Goal: Information Seeking & Learning: Check status

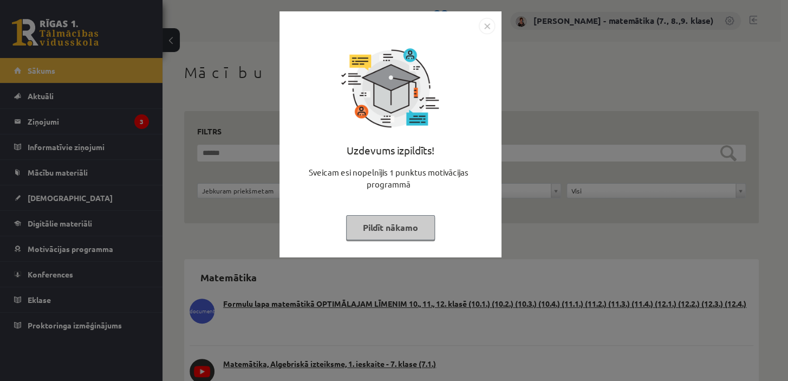
click at [414, 223] on button "Pildīt nākamo" at bounding box center [390, 227] width 89 height 25
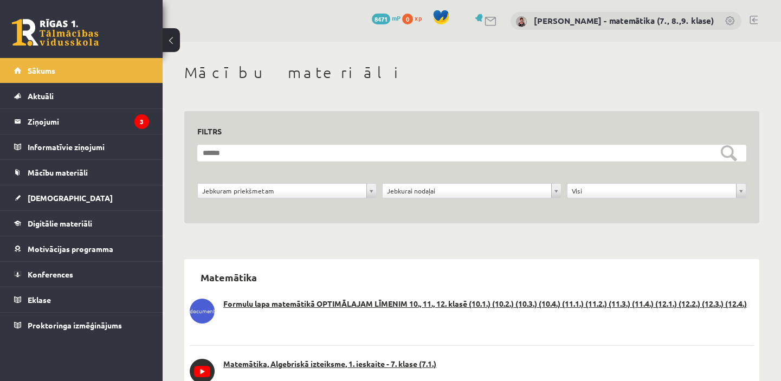
click at [66, 120] on legend "Ziņojumi 3" at bounding box center [88, 121] width 121 height 25
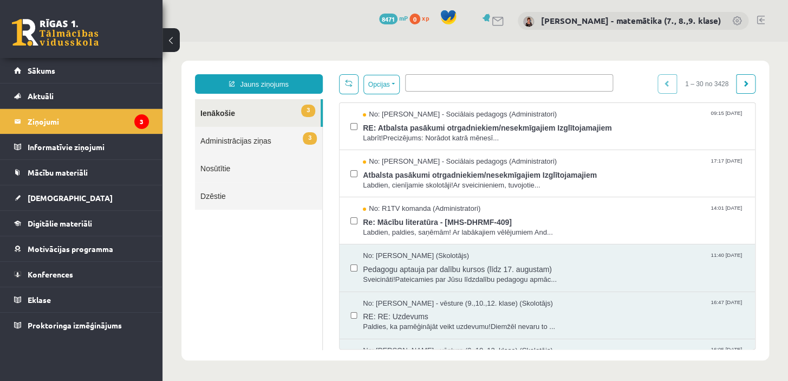
click at [389, 224] on span "Re: Mācību literatūra - [MHS-DHRMF-409]" at bounding box center [553, 221] width 381 height 14
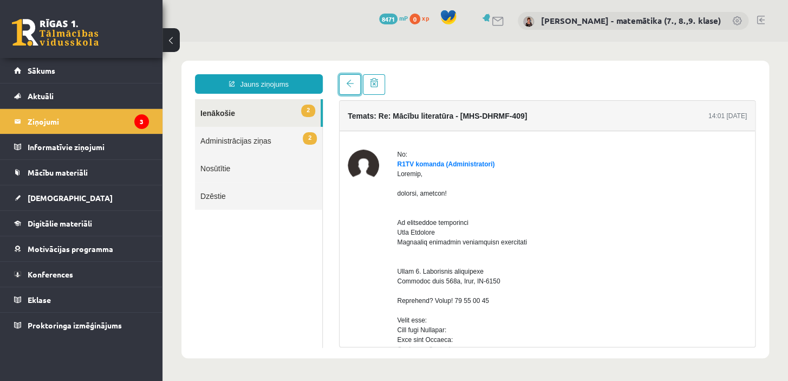
click at [352, 89] on link at bounding box center [350, 84] width 22 height 21
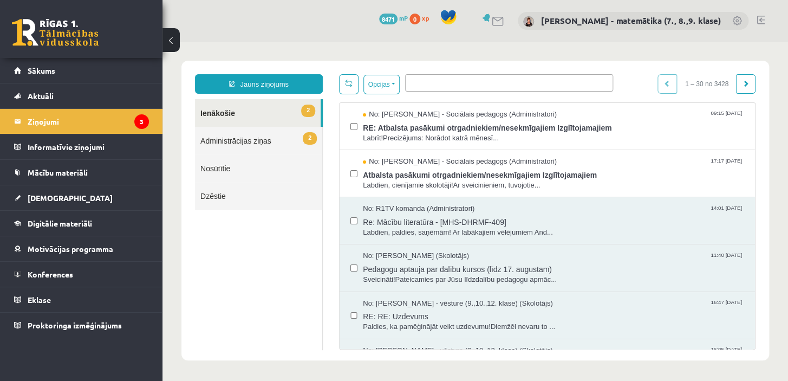
click at [449, 178] on span "Atbalsta pasākumi otrgadniekiem/nesekmīgajiem Izglītojamajiem" at bounding box center [553, 174] width 381 height 14
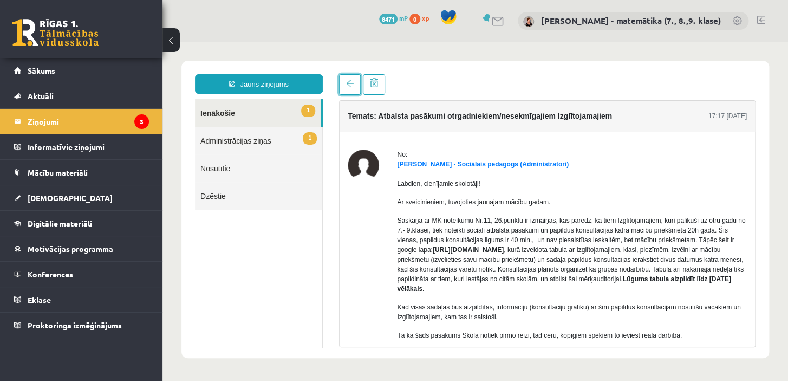
click at [355, 88] on link at bounding box center [350, 84] width 22 height 21
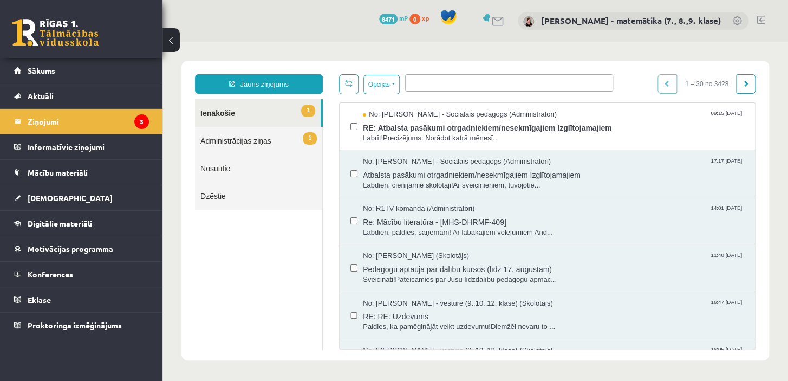
click at [390, 129] on span "RE: Atbalsta pasākumi otrgadniekiem/nesekmīgajiem Izglītojamajiem" at bounding box center [553, 127] width 381 height 14
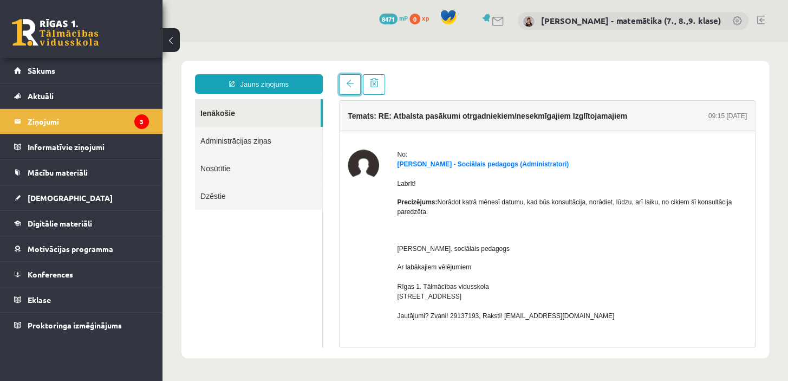
click at [349, 88] on link at bounding box center [350, 84] width 22 height 21
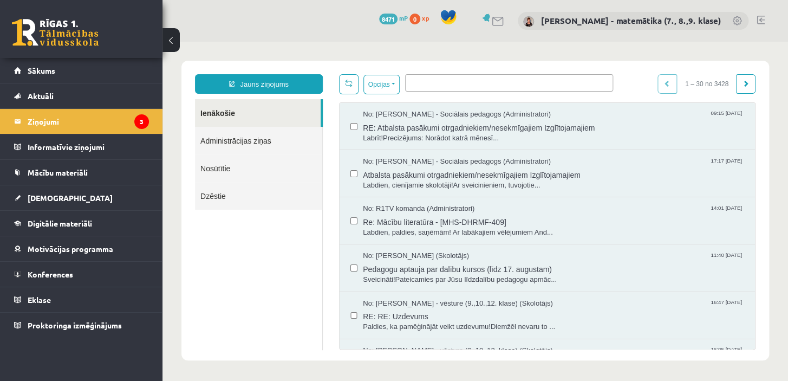
click at [26, 195] on link "[DEMOGRAPHIC_DATA]" at bounding box center [81, 197] width 135 height 25
